Goal: Task Accomplishment & Management: Manage account settings

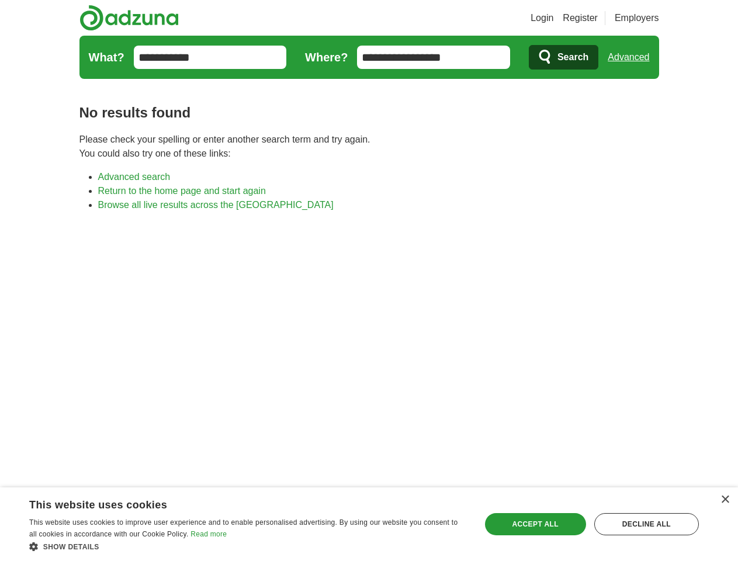
click at [554, 18] on link "Login" at bounding box center [542, 18] width 23 height 14
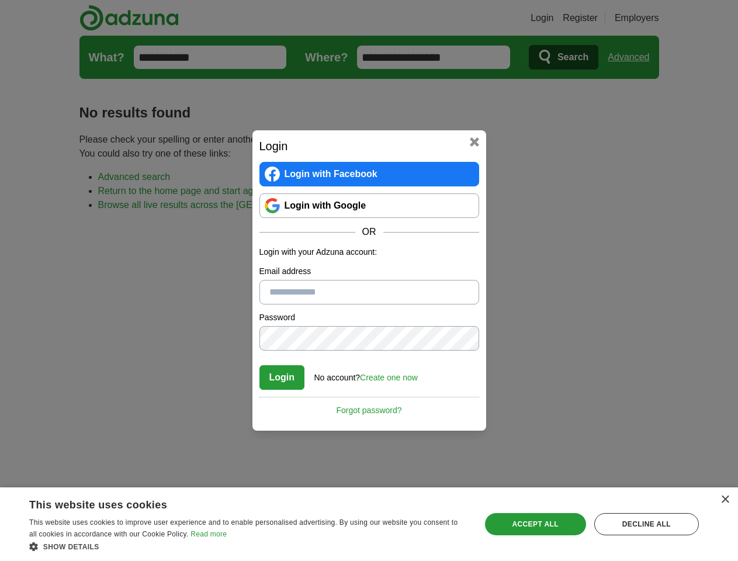
click at [633, 57] on div "Login Login with Facebook Login with Google OR Login with your Adzuna account: …" at bounding box center [369, 280] width 738 height 561
click at [725, 500] on div "×" at bounding box center [725, 500] width 9 height 9
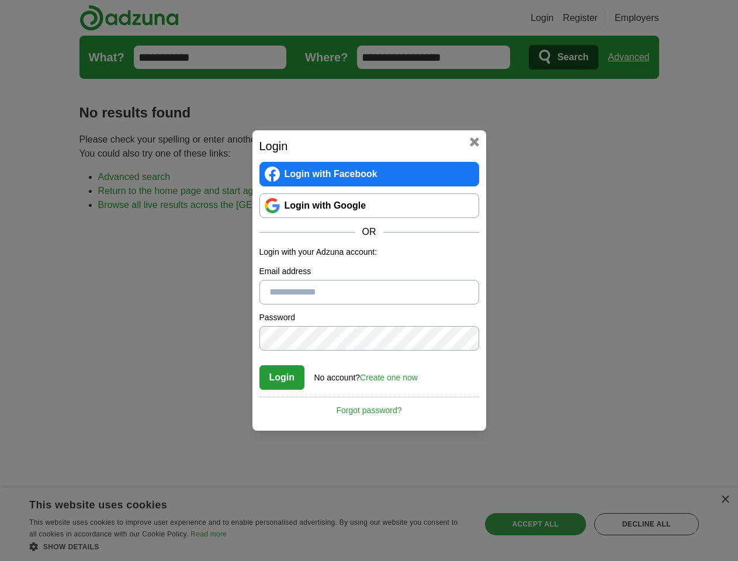
click at [248, 547] on div "Login Login with Facebook Login with Google OR Login with your Adzuna account: …" at bounding box center [369, 280] width 738 height 561
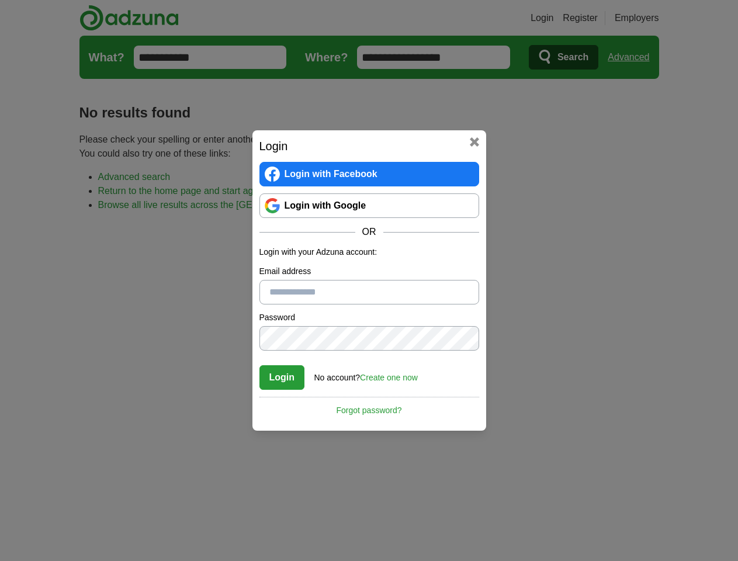
click at [535, 524] on div "Login Login with Facebook Login with Google OR Login with your Adzuna account: …" at bounding box center [369, 280] width 738 height 561
click at [647, 524] on div "Login Login with Facebook Login with Google OR Login with your Adzuna account: …" at bounding box center [369, 280] width 738 height 561
click at [36, 558] on div "Login Login with Facebook Login with Google OR Login with your Adzuna account: …" at bounding box center [369, 280] width 738 height 561
click at [158, 558] on div "Login Login with Facebook Login with Google OR Login with your Adzuna account: …" at bounding box center [369, 280] width 738 height 561
click at [251, 558] on div "Login Login with Facebook Login with Google OR Login with your Adzuna account: …" at bounding box center [369, 280] width 738 height 561
